Goal: Task Accomplishment & Management: Complete application form

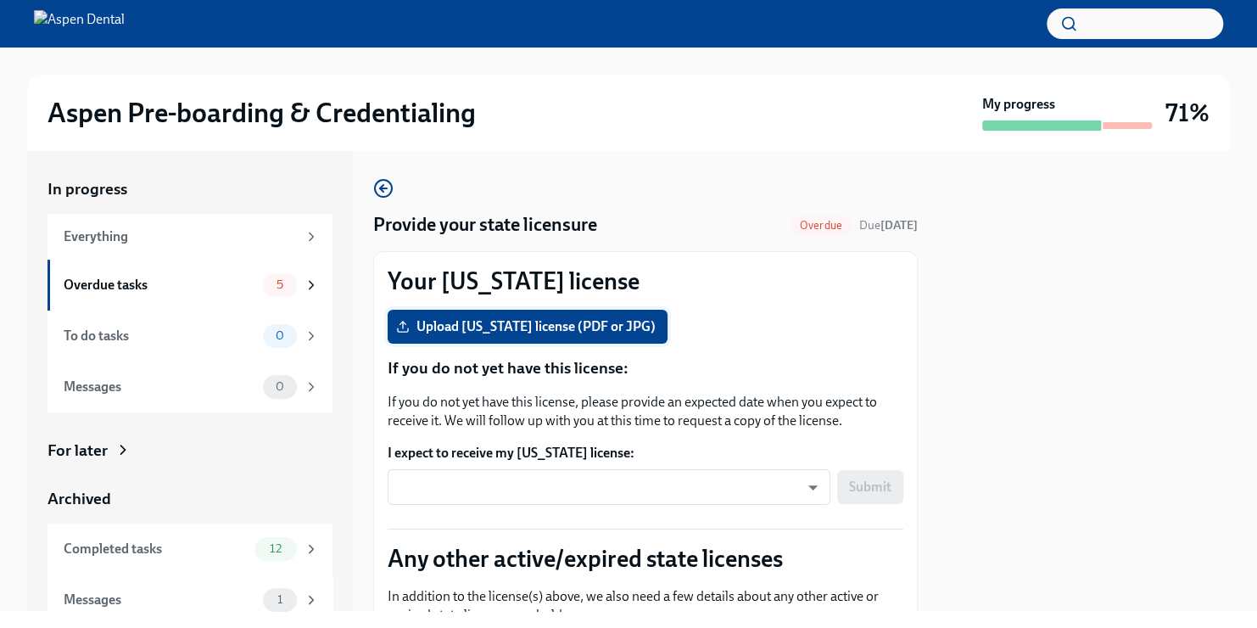
click at [564, 319] on span "Upload [US_STATE] license (PDF or JPG)" at bounding box center [528, 326] width 256 height 17
click at [0, 0] on input "Upload [US_STATE] license (PDF or JPG)" at bounding box center [0, 0] width 0 height 0
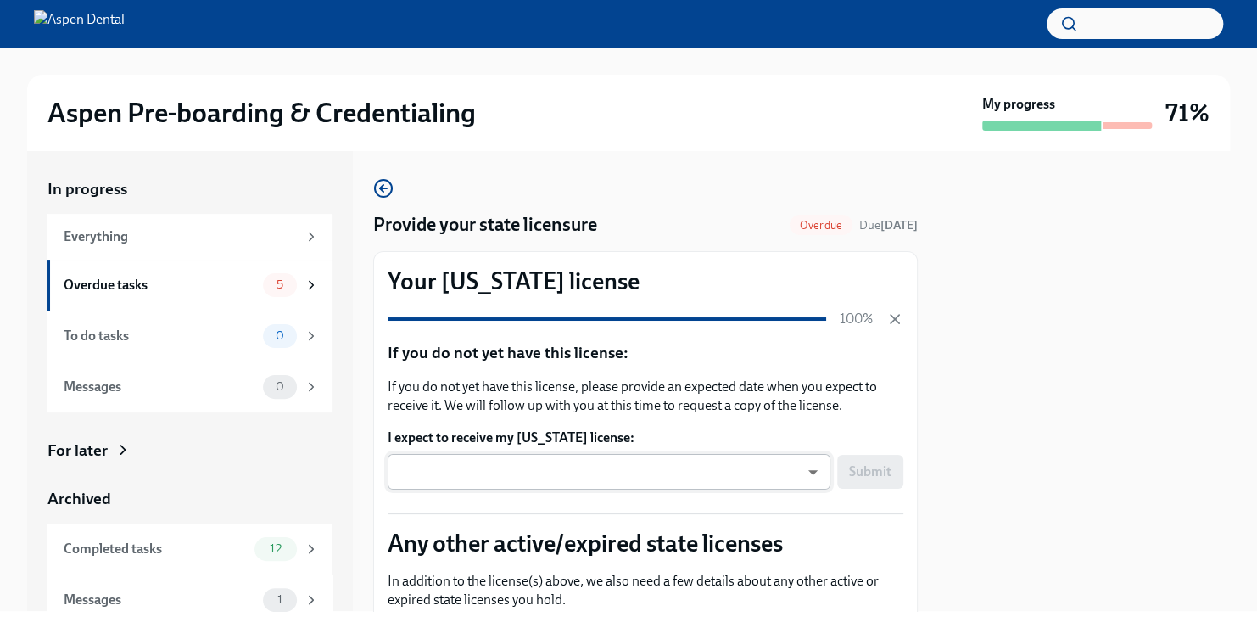
click at [798, 477] on body "Aspen Pre-boarding & Credentialing My progress 71% In progress Everything Overd…" at bounding box center [628, 314] width 1257 height 628
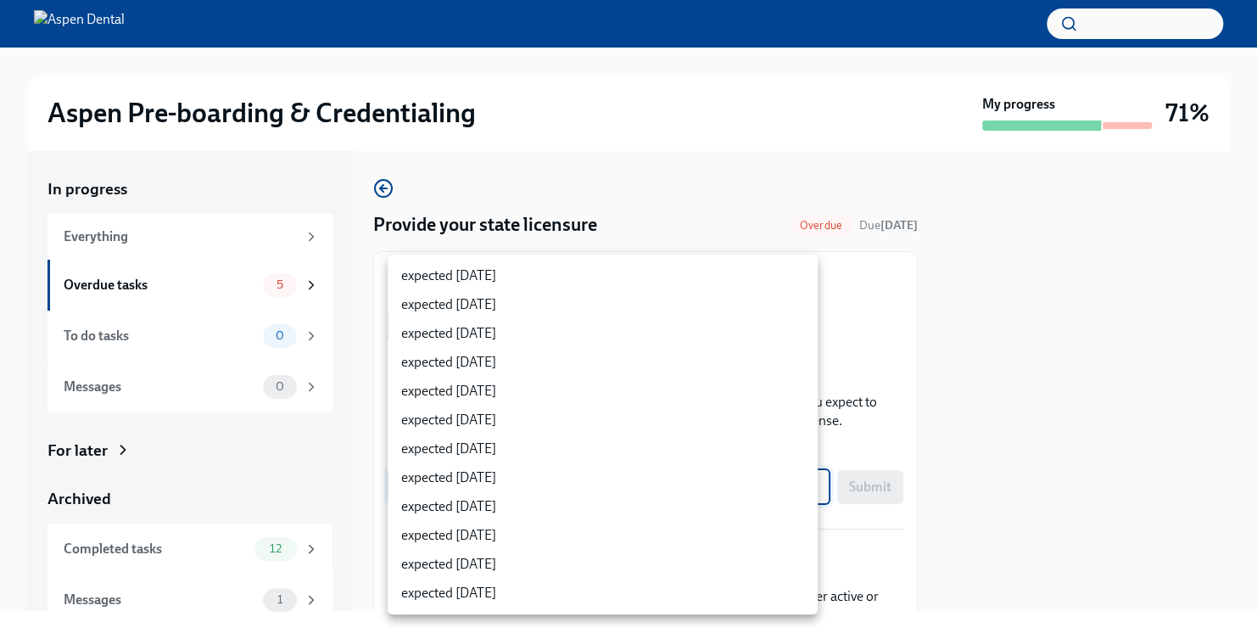
click at [622, 499] on li "expected [DATE]" at bounding box center [603, 506] width 430 height 29
type input "gQeDU801K"
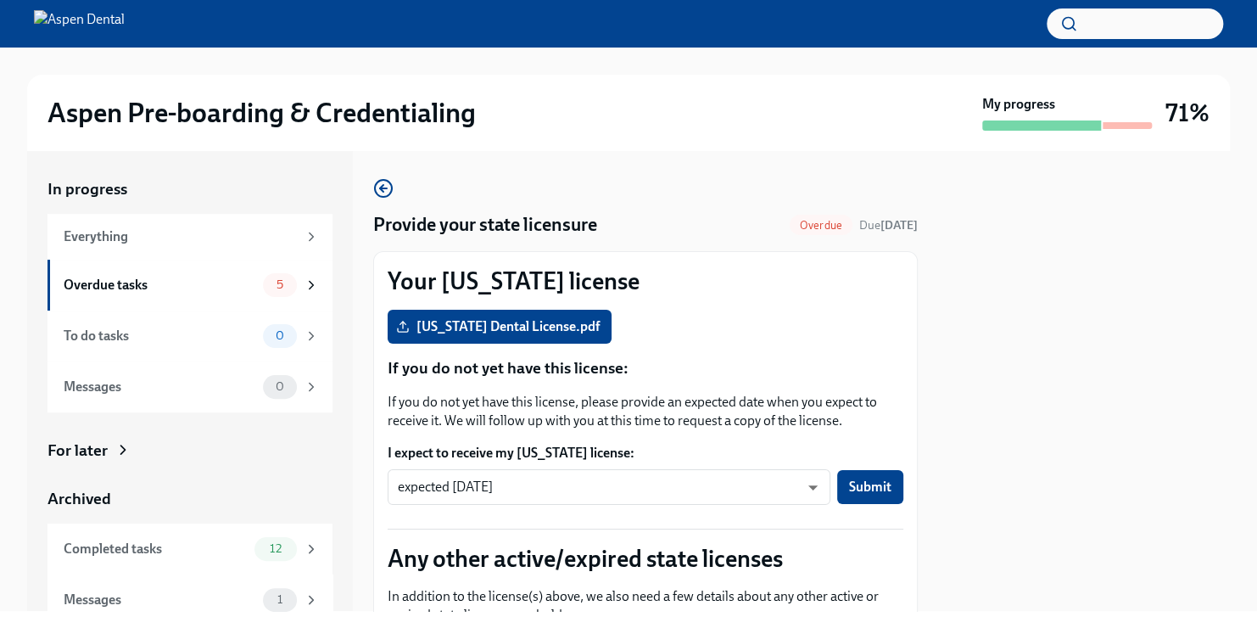
click at [1091, 475] on div at bounding box center [1084, 381] width 292 height 460
click at [788, 487] on body "Aspen Pre-boarding & Credentialing My progress 71% In progress Everything Overd…" at bounding box center [628, 314] width 1257 height 628
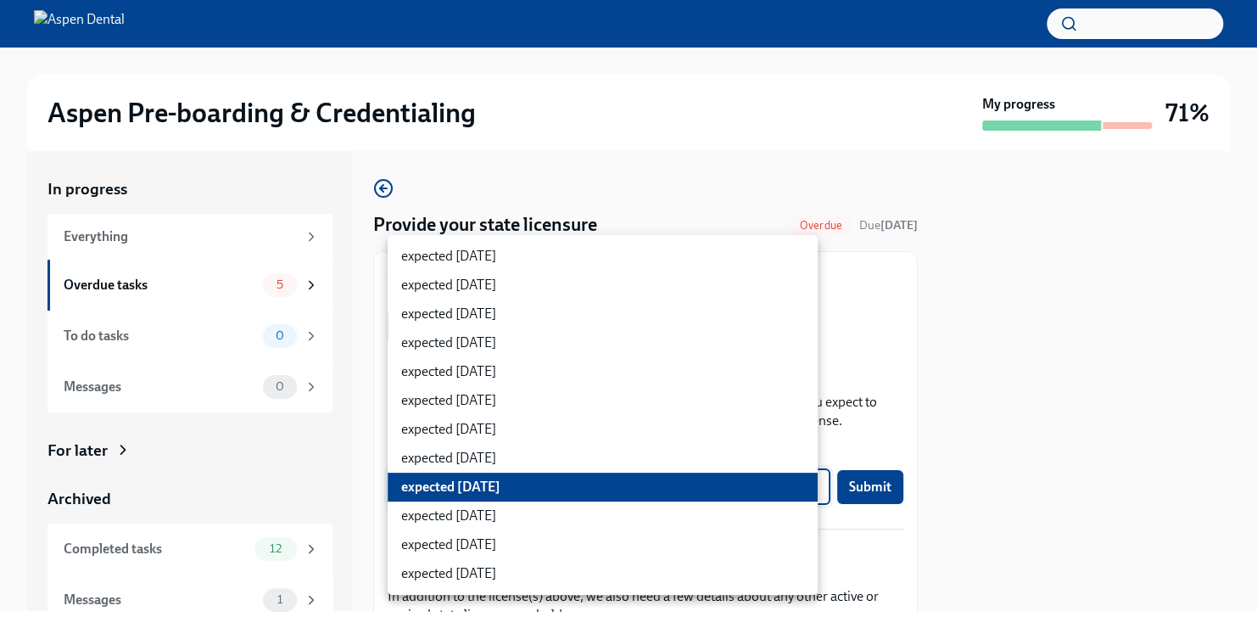
click at [1055, 428] on div at bounding box center [628, 314] width 1257 height 628
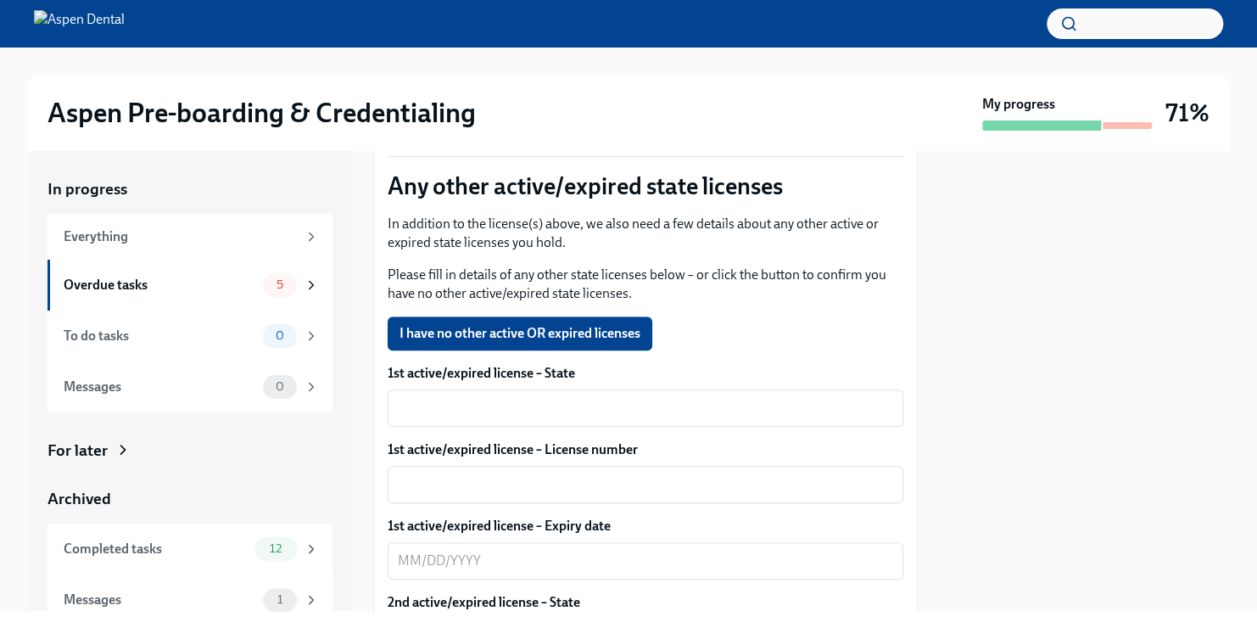
scroll to position [380, 0]
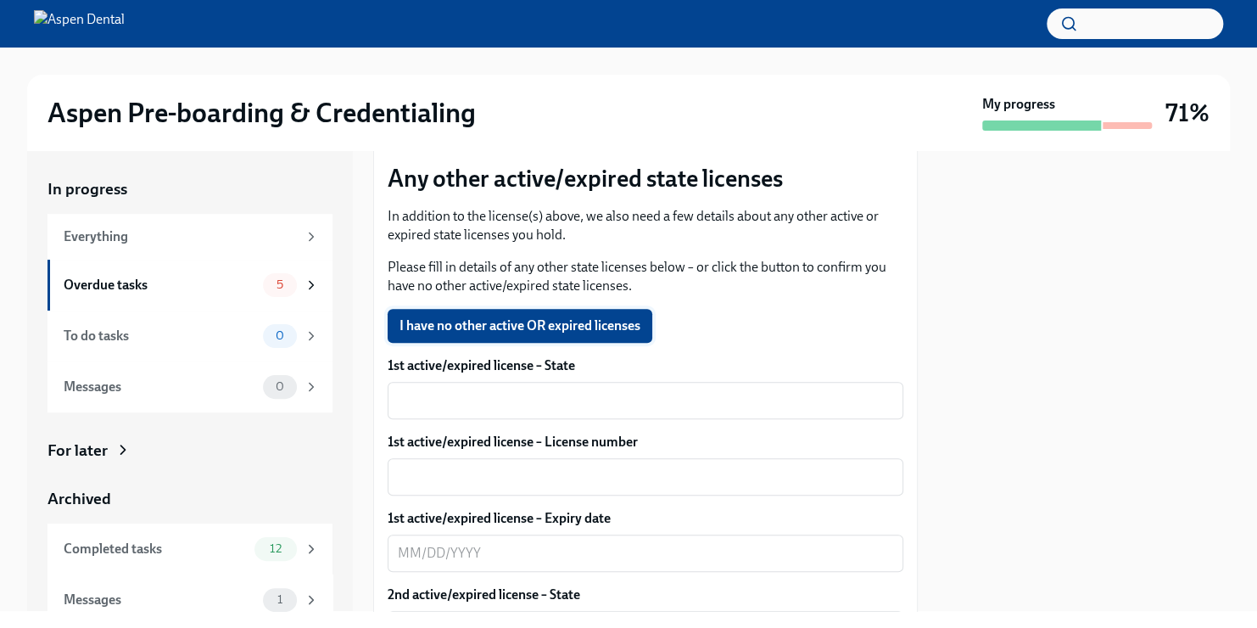
click at [558, 334] on button "I have no other active OR expired licenses" at bounding box center [520, 326] width 265 height 34
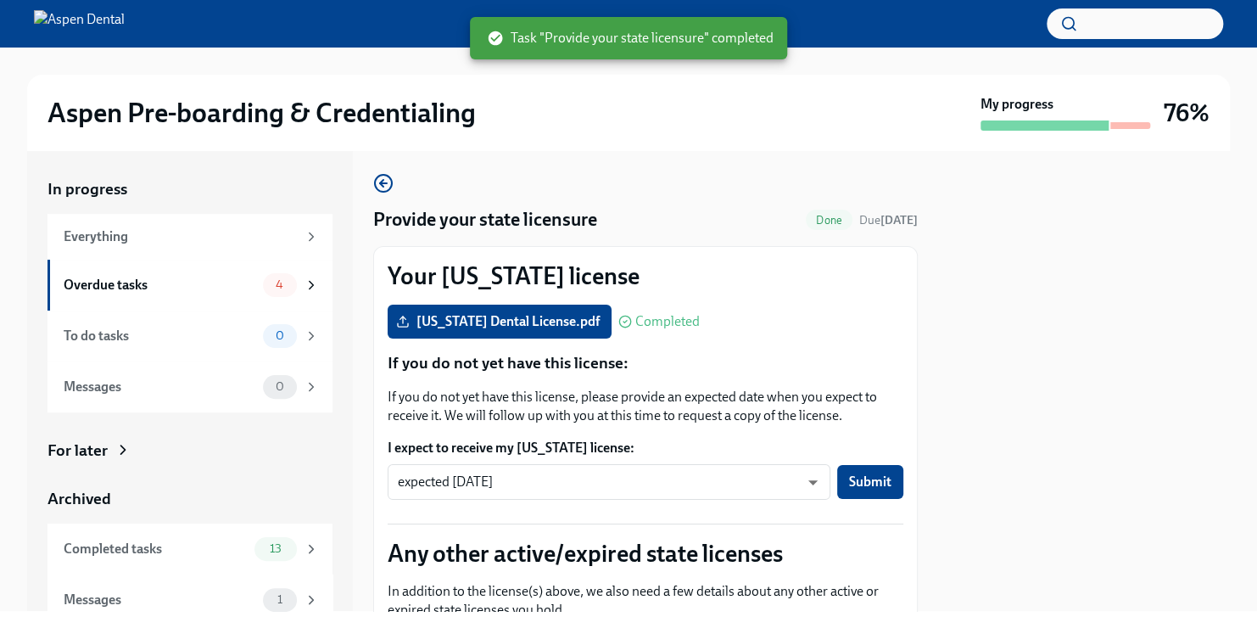
scroll to position [0, 0]
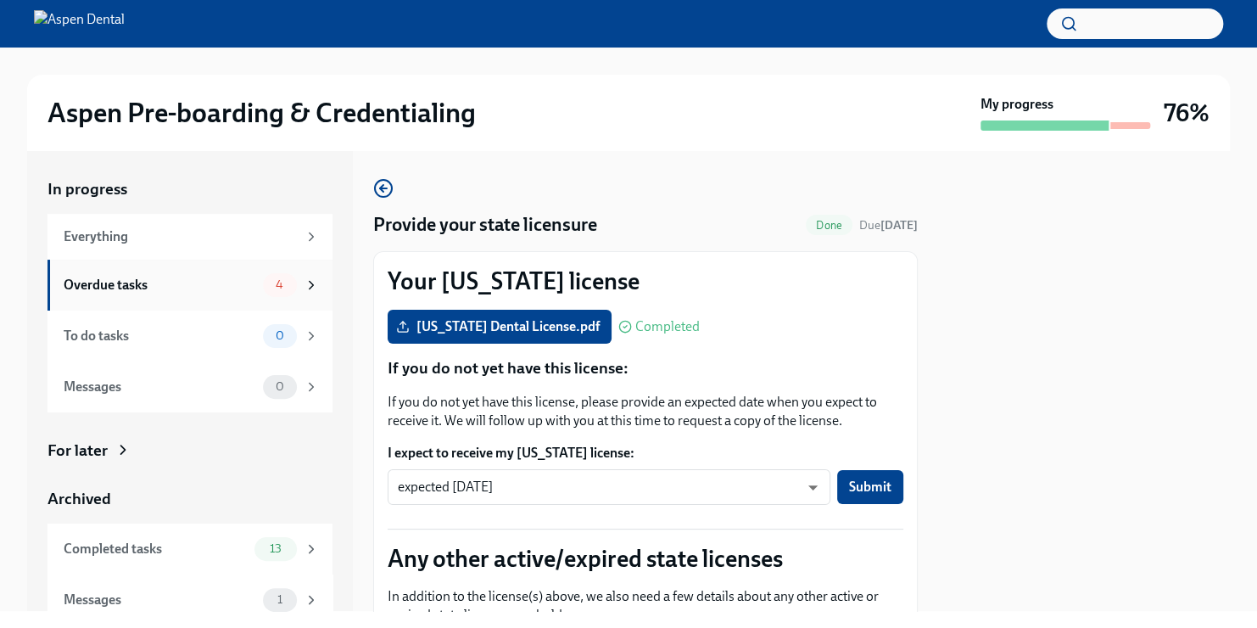
click at [263, 277] on div "4" at bounding box center [280, 285] width 34 height 24
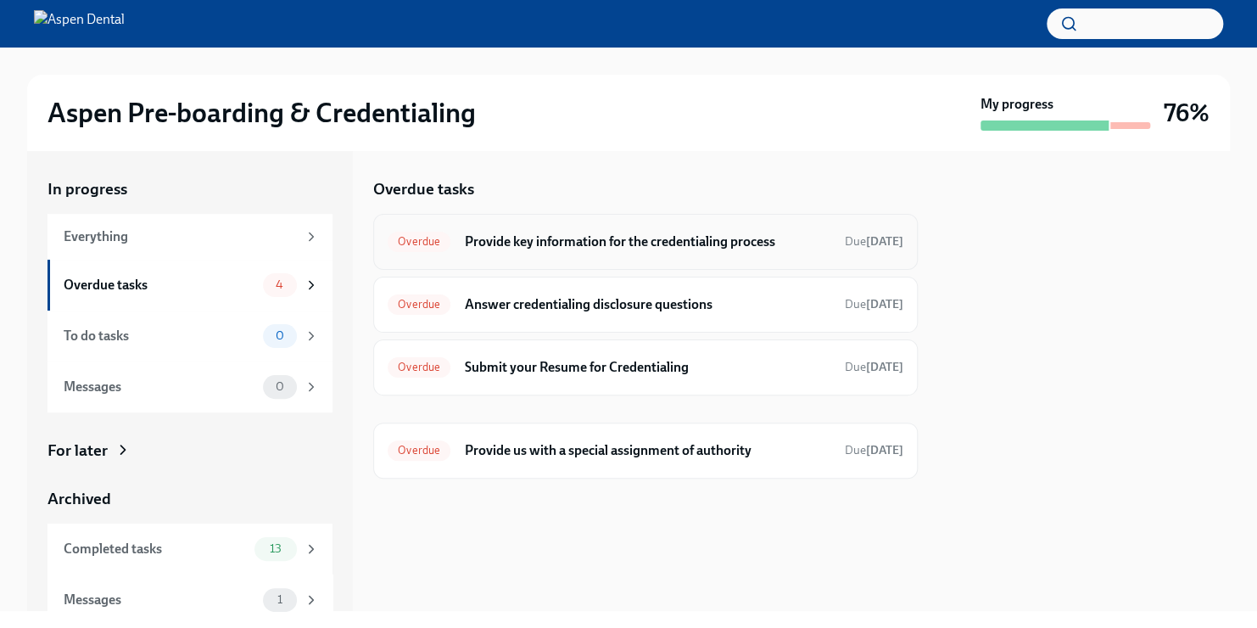
click at [638, 247] on h6 "Provide key information for the credentialing process" at bounding box center [647, 241] width 367 height 19
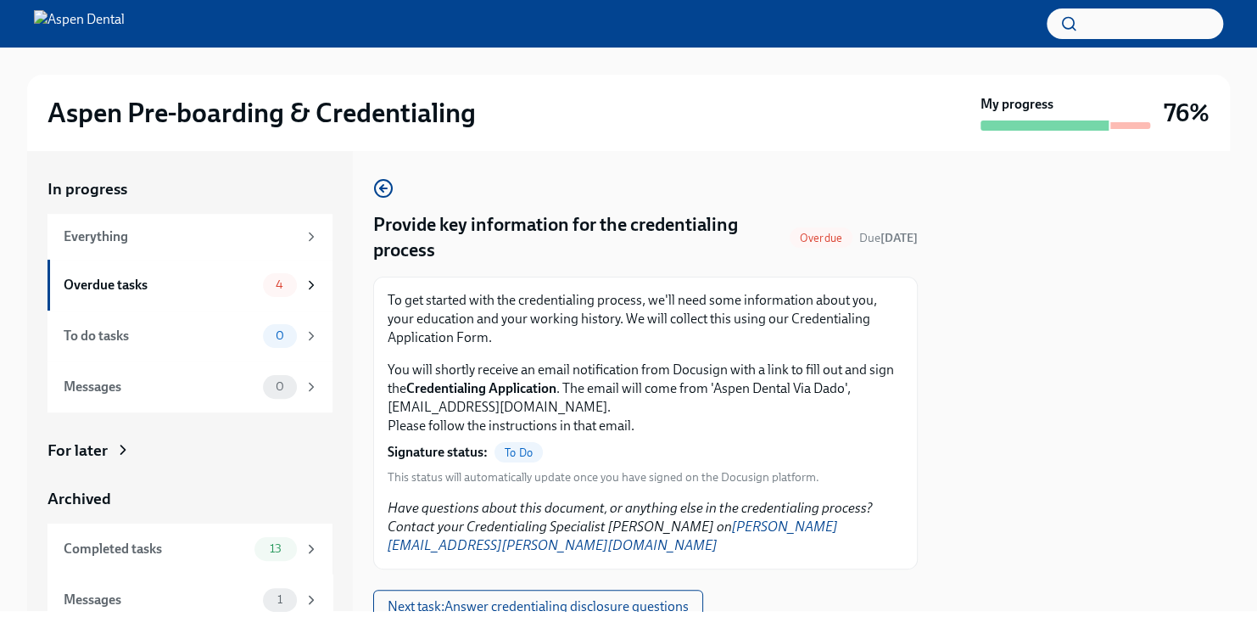
scroll to position [14, 0]
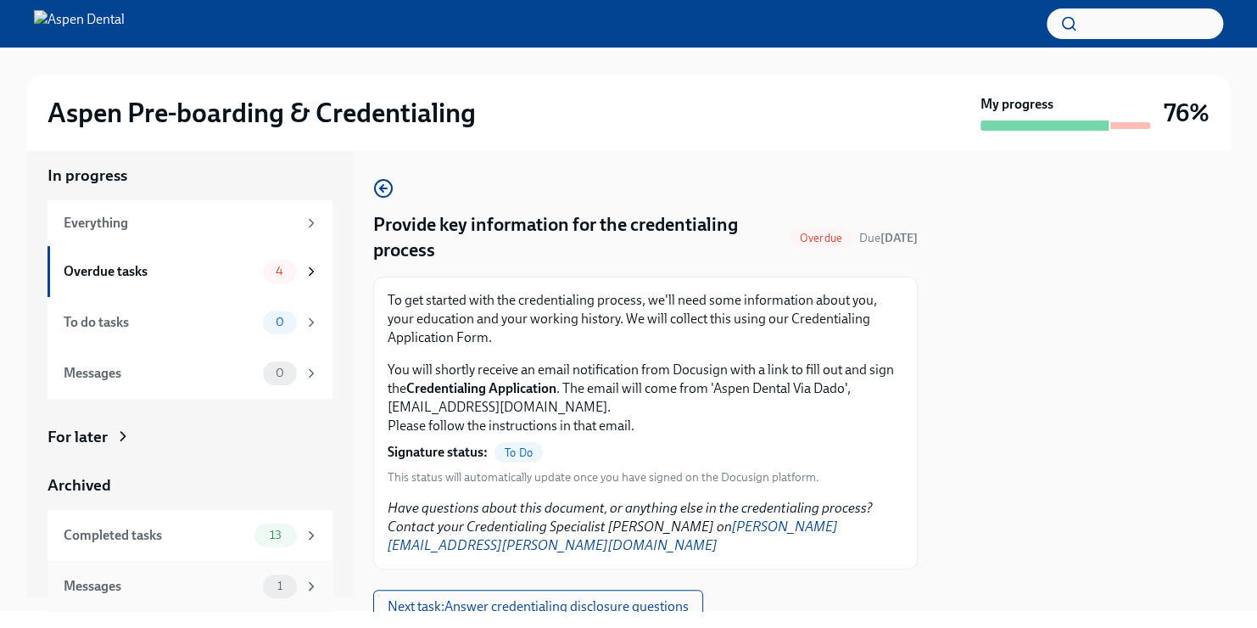
click at [277, 590] on span "1" at bounding box center [279, 585] width 25 height 13
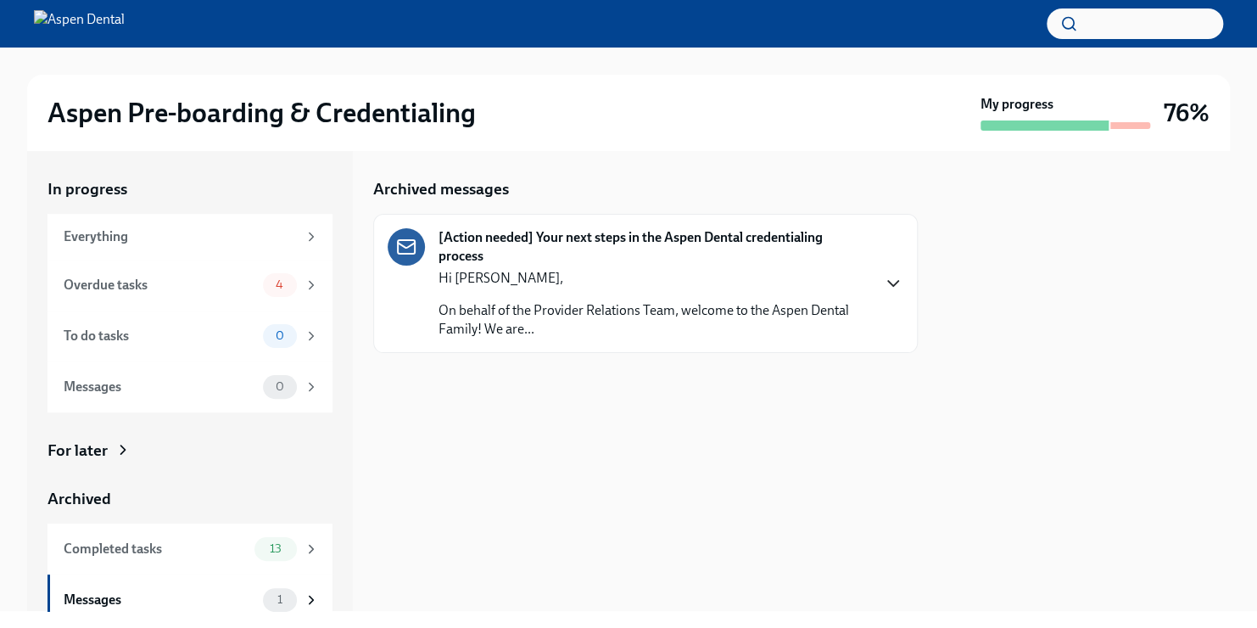
click at [890, 282] on icon "button" at bounding box center [893, 283] width 10 height 5
